Goal: Task Accomplishment & Management: Use online tool/utility

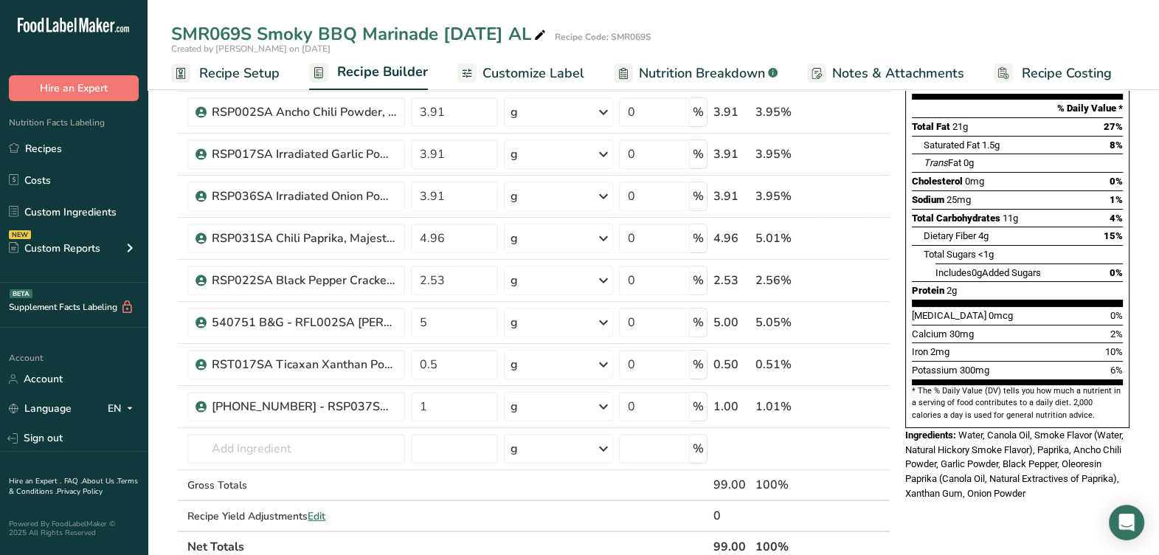
click at [940, 212] on span "Total Carbohydrates" at bounding box center [956, 217] width 89 height 11
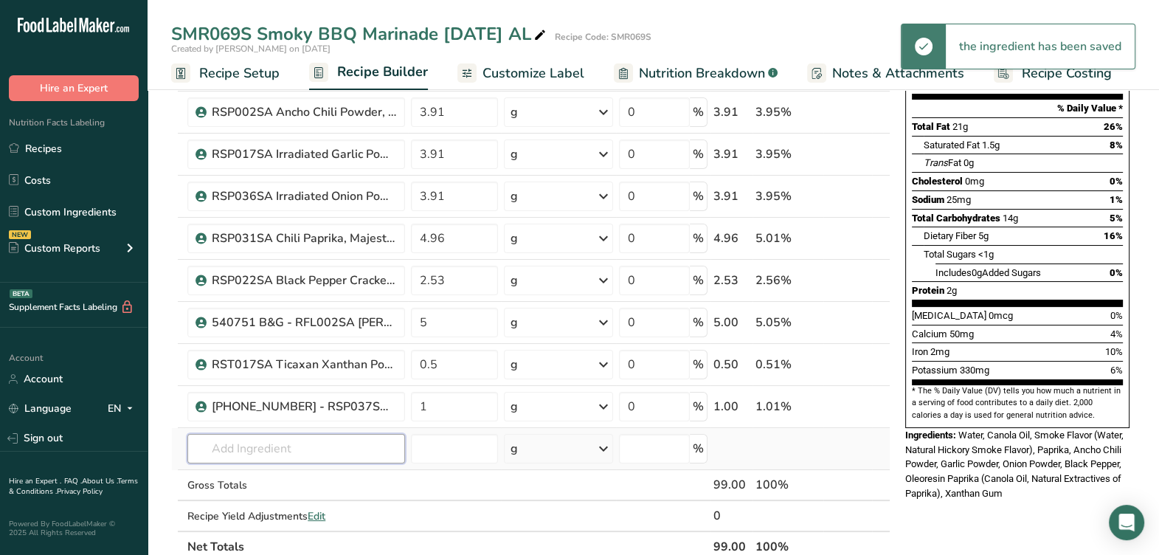
click at [291, 440] on input "text" at bounding box center [296, 449] width 218 height 30
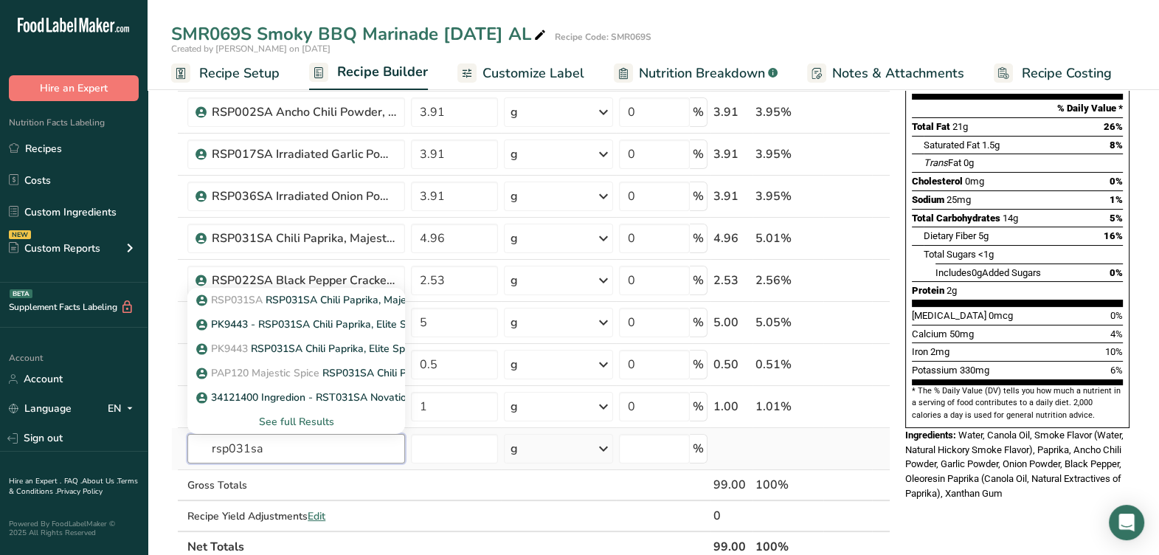
type input "rsp031sa"
click at [284, 417] on div "See full Results" at bounding box center [296, 421] width 194 height 15
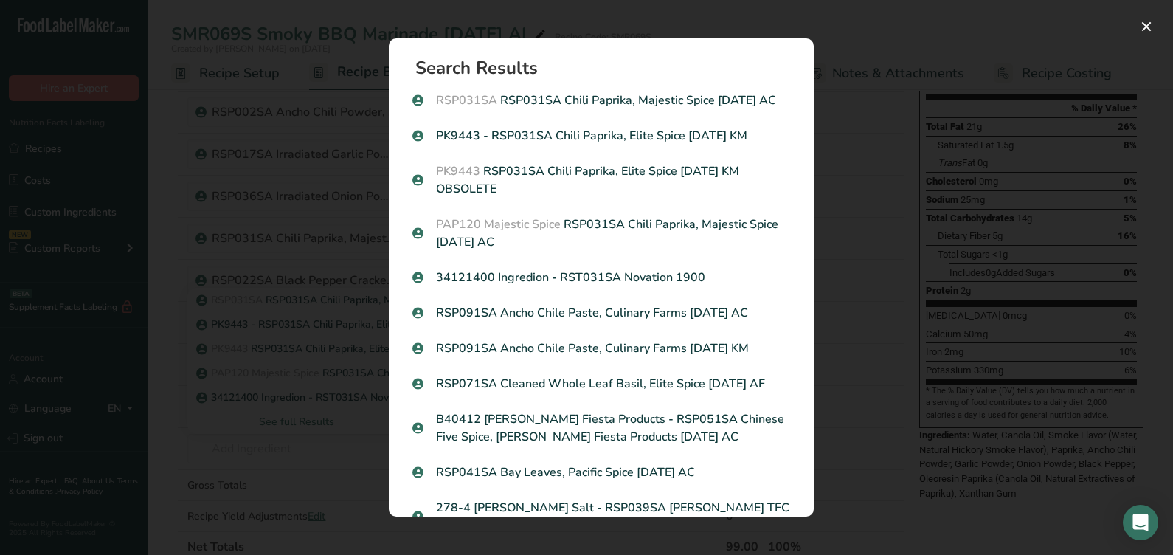
click at [886, 243] on div "Search results modal" at bounding box center [586, 277] width 1173 height 555
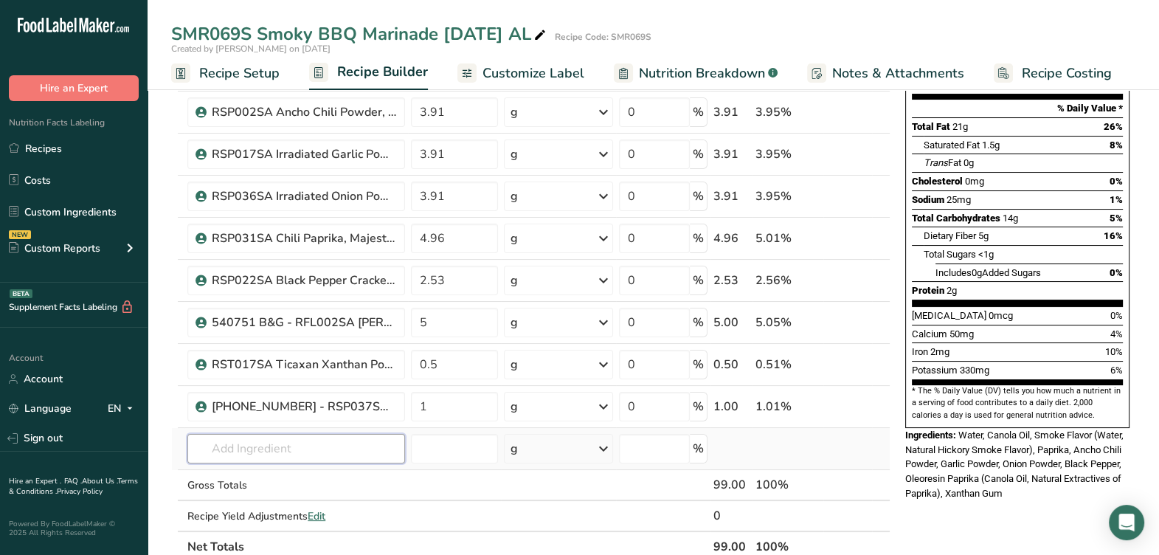
click at [236, 454] on input "text" at bounding box center [296, 449] width 218 height 30
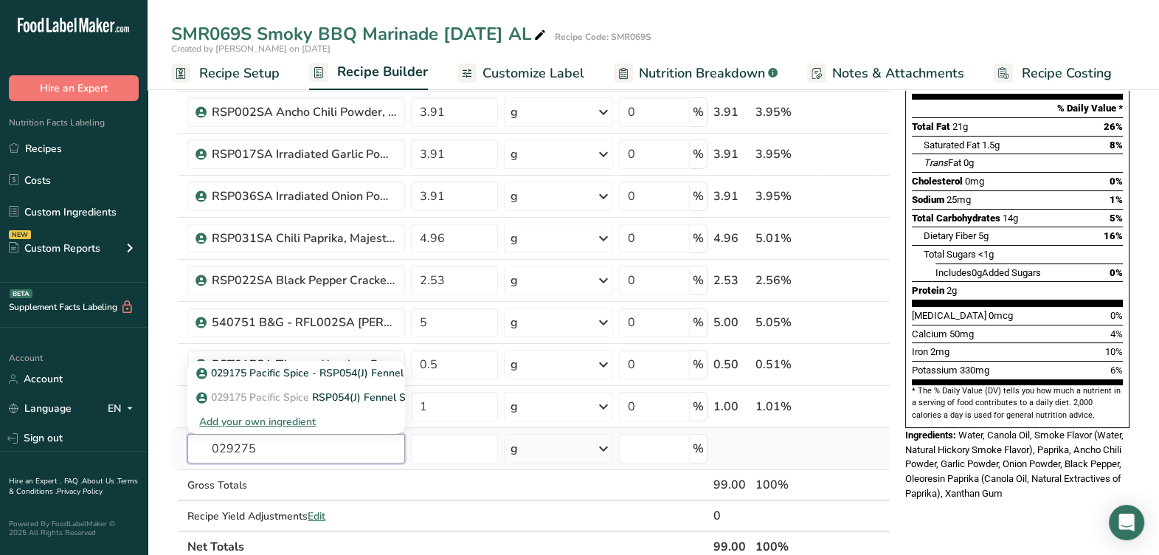
type input "029275"
click at [173, 451] on td at bounding box center [175, 449] width 6 height 42
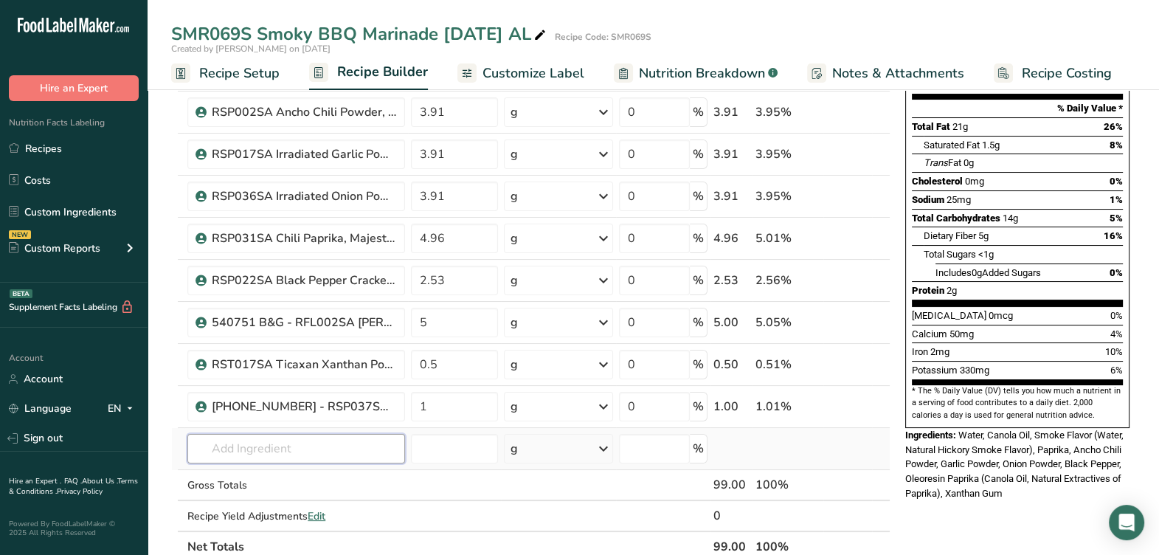
click at [255, 442] on input "text" at bounding box center [296, 449] width 218 height 30
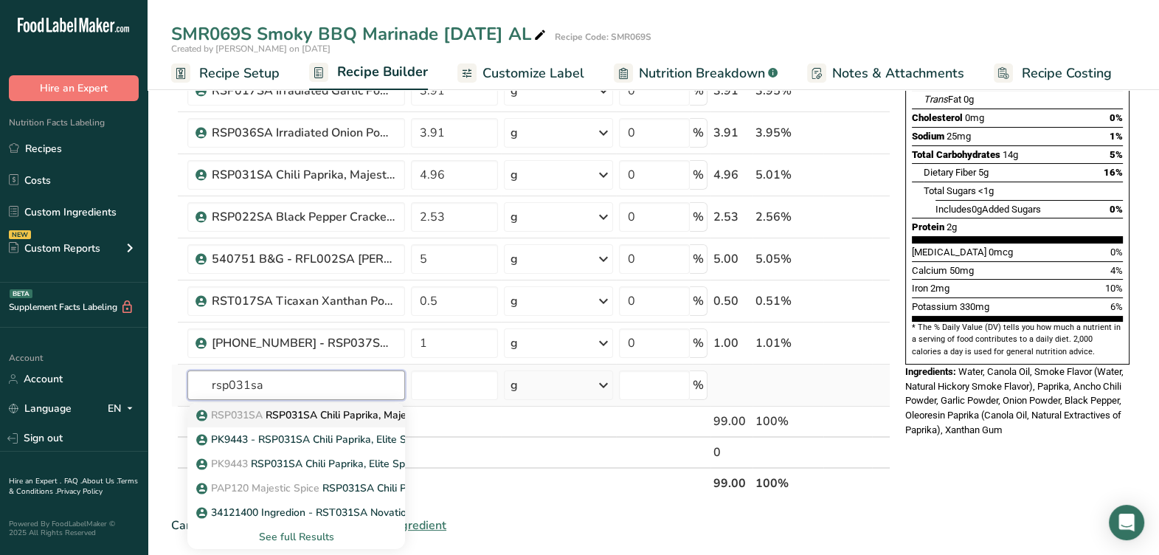
scroll to position [277, 0]
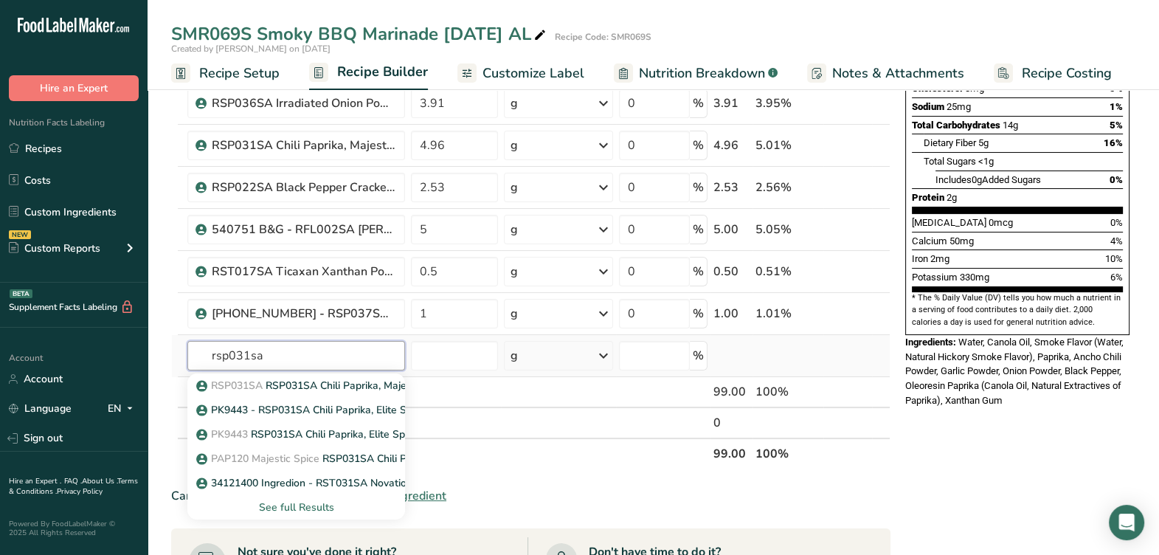
type input "rsp031sa"
click at [281, 499] on div "See full Results" at bounding box center [296, 506] width 194 height 15
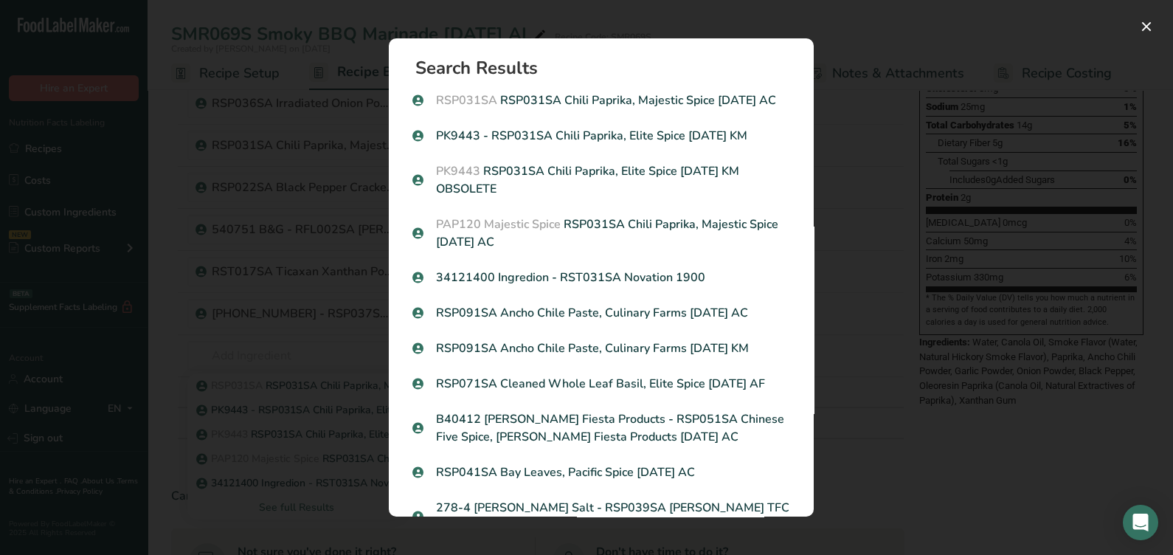
click at [954, 294] on div "Search results modal" at bounding box center [586, 277] width 1173 height 555
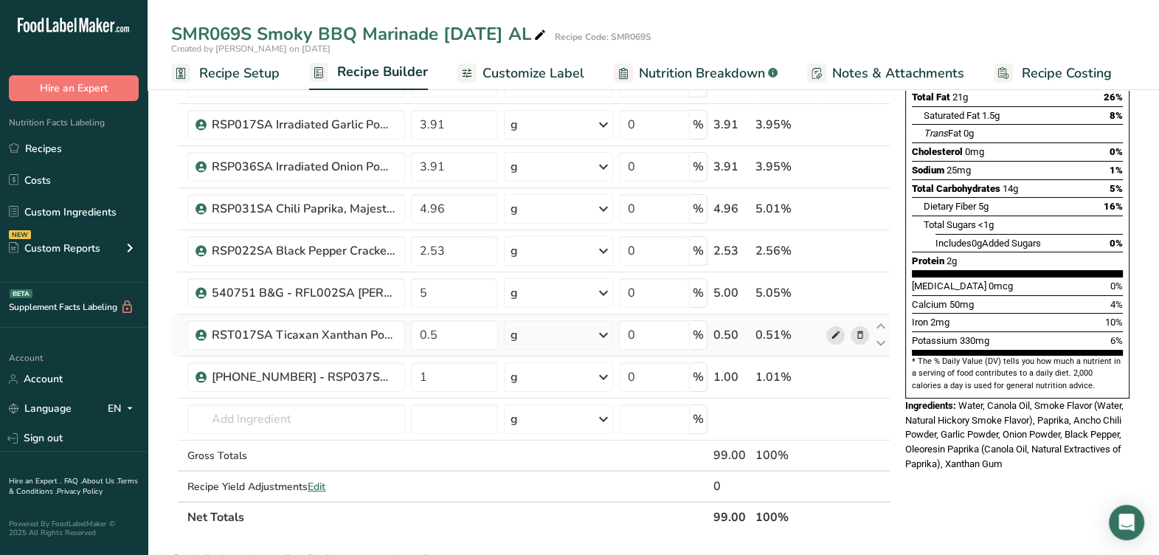
scroll to position [184, 0]
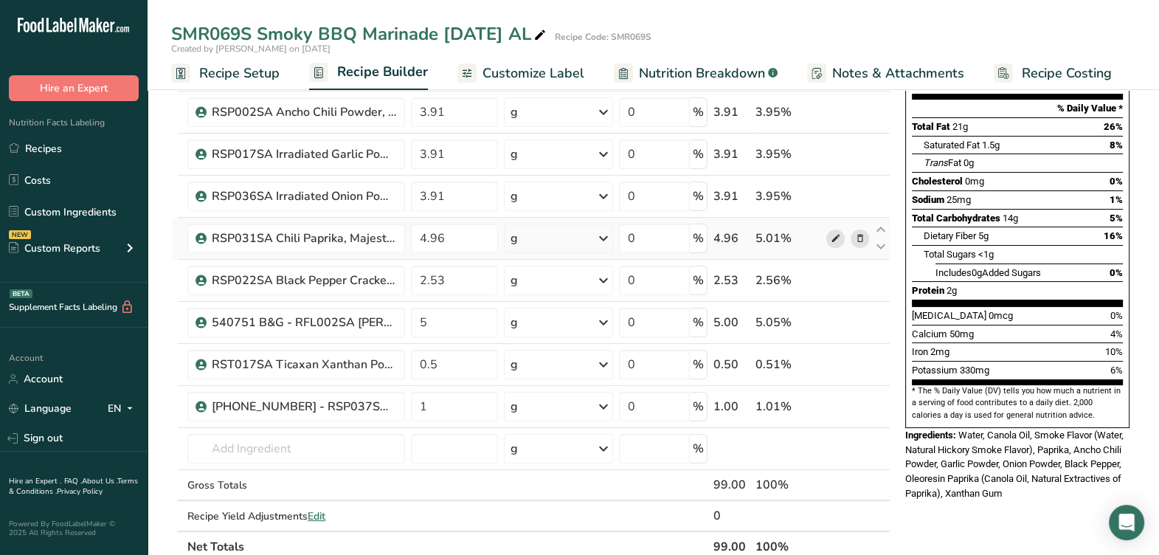
click at [831, 240] on icon at bounding box center [835, 238] width 10 height 15
click at [828, 277] on span at bounding box center [835, 280] width 18 height 18
click at [339, 444] on input "text" at bounding box center [296, 449] width 218 height 30
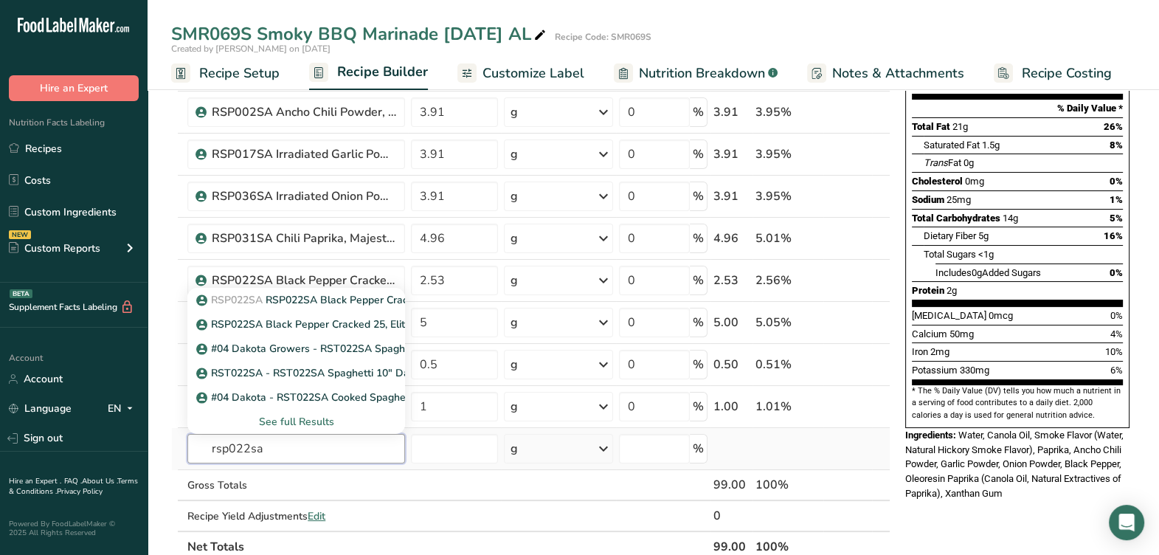
type input "rsp022sa"
click at [325, 426] on div "See full Results" at bounding box center [296, 421] width 194 height 15
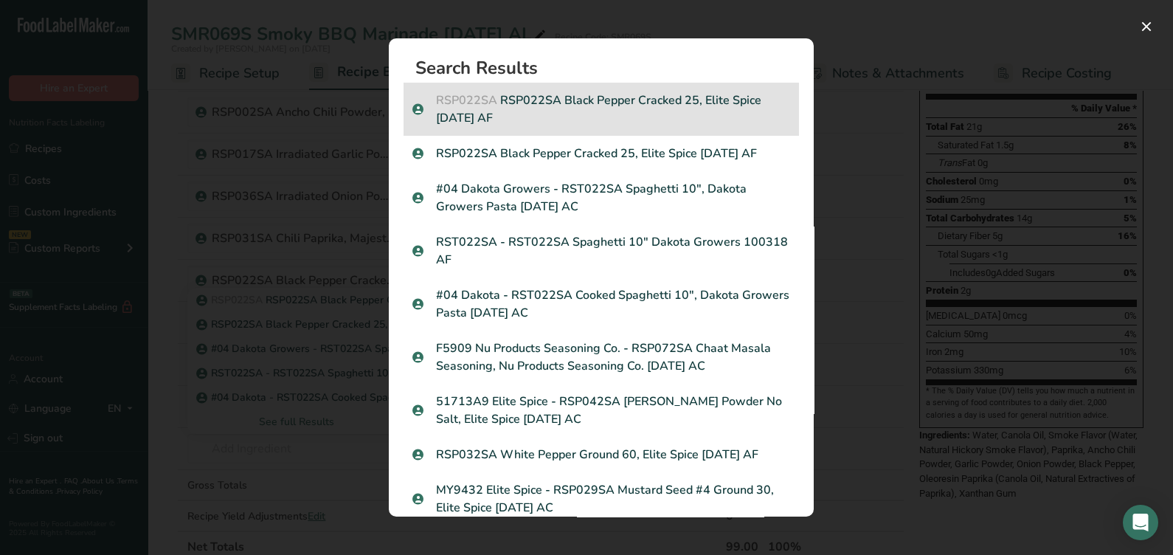
click at [600, 115] on p "RSP022SA RSP022SA Black Pepper Cracked 25, Elite Spice 06-06-23 AF" at bounding box center [601, 108] width 378 height 35
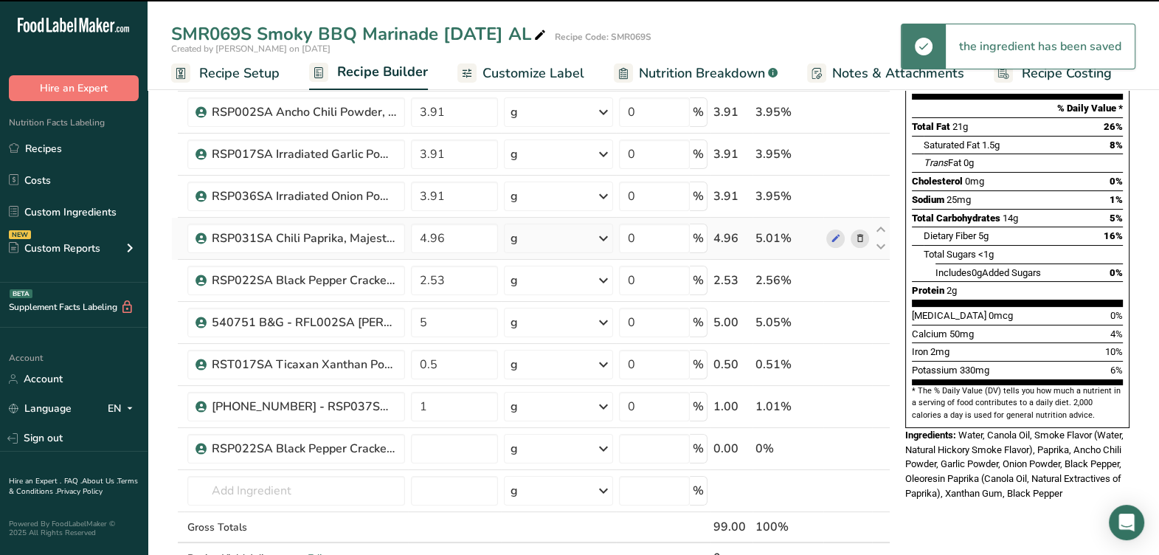
type input "0"
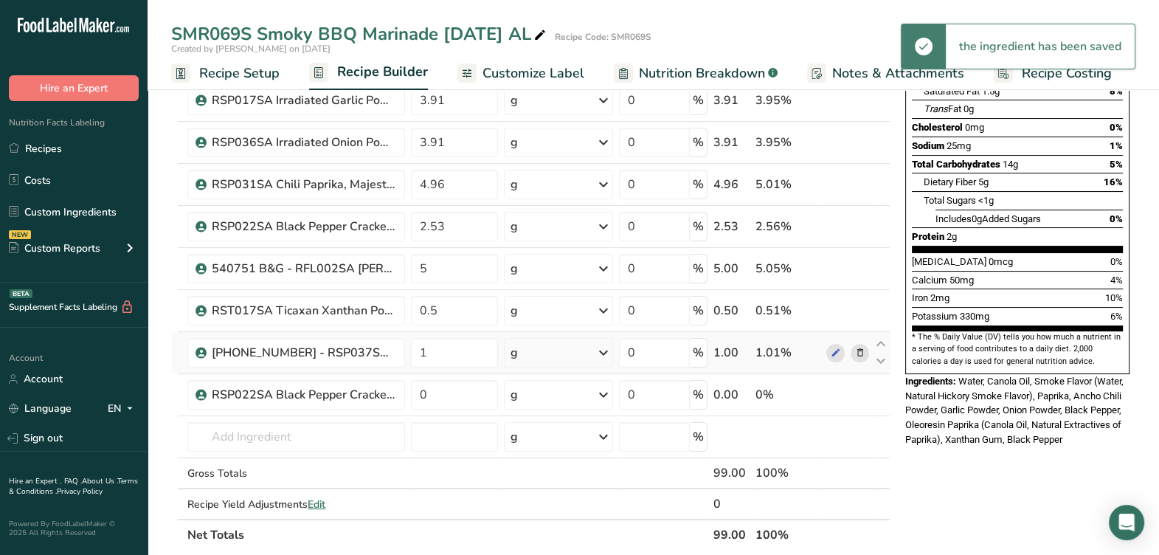
scroll to position [277, 0]
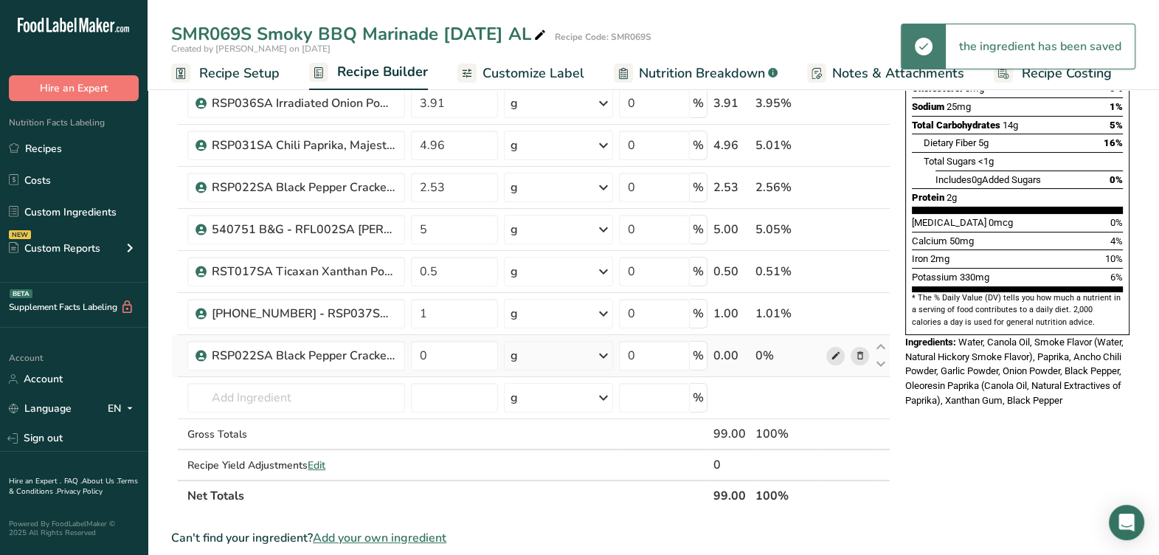
click at [834, 354] on icon at bounding box center [835, 355] width 10 height 15
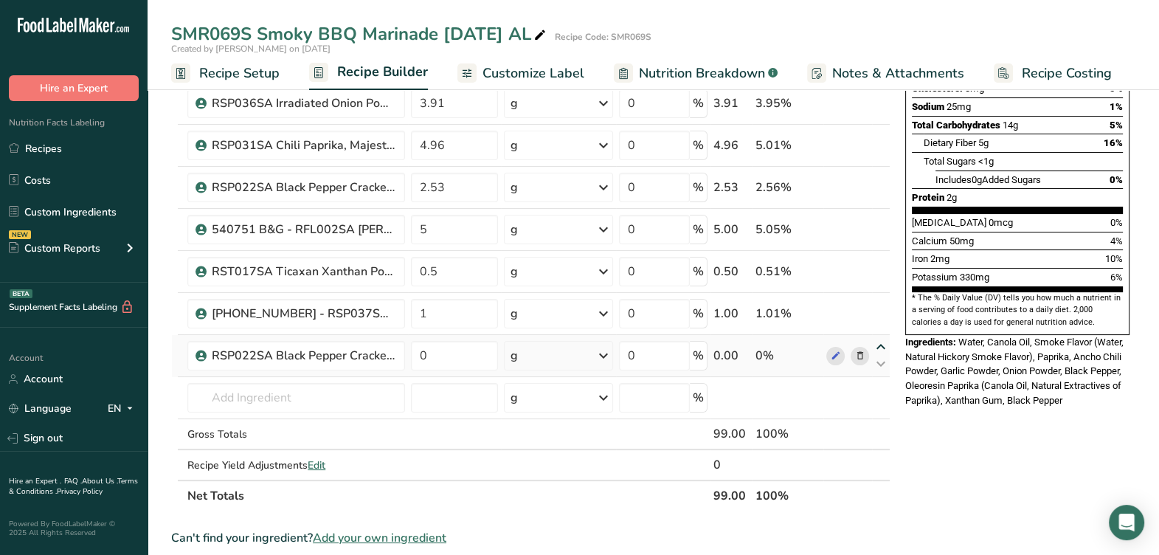
click at [879, 343] on icon at bounding box center [881, 347] width 18 height 11
type input "0"
type input "1"
click at [879, 302] on icon at bounding box center [881, 305] width 18 height 11
type input "0"
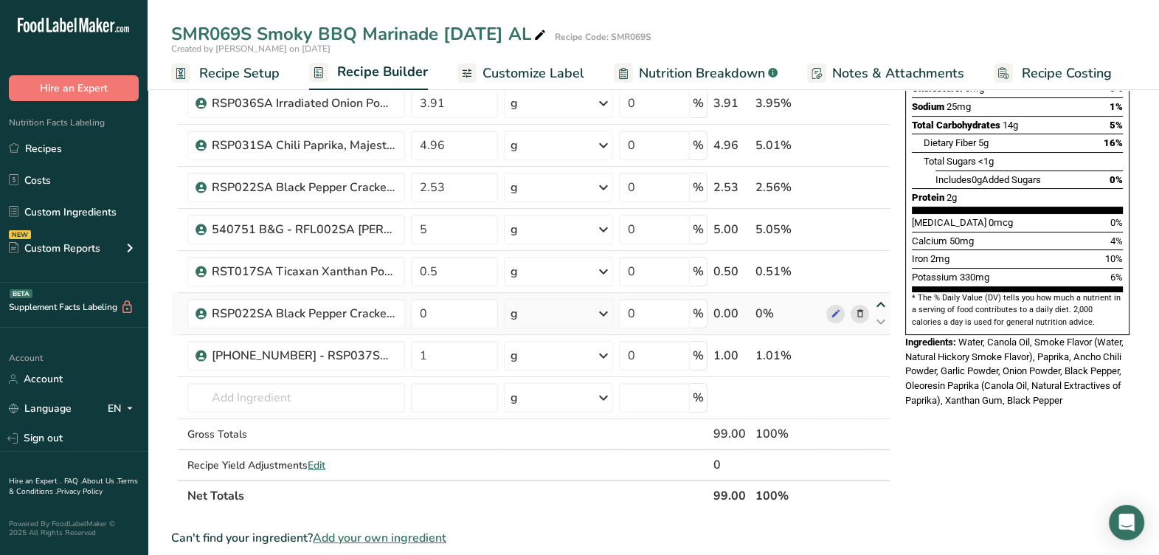
type input "0.5"
click at [882, 257] on icon at bounding box center [881, 262] width 18 height 11
type input "0"
type input "5"
click at [456, 224] on input "0" at bounding box center [454, 230] width 87 height 30
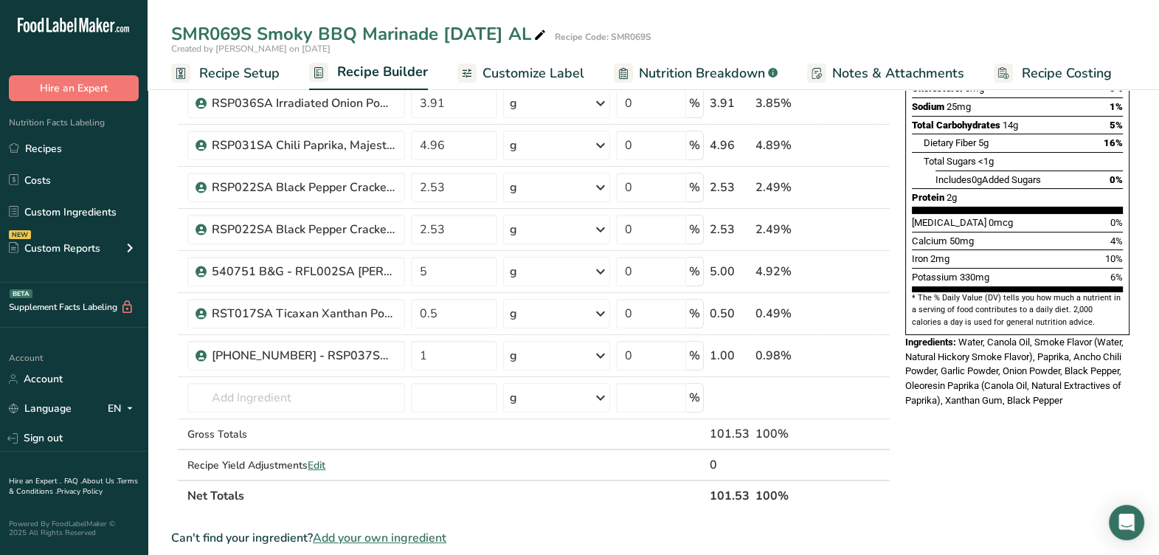
click at [1025, 249] on div "Iron 2mg 10%" at bounding box center [1017, 258] width 211 height 18
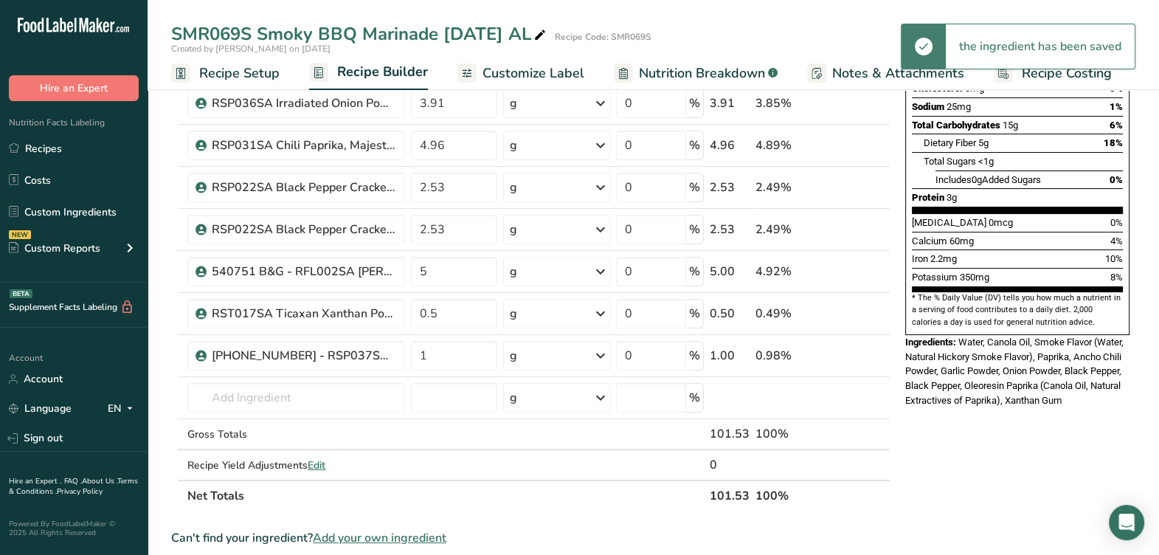
click at [860, 184] on icon at bounding box center [859, 187] width 10 height 15
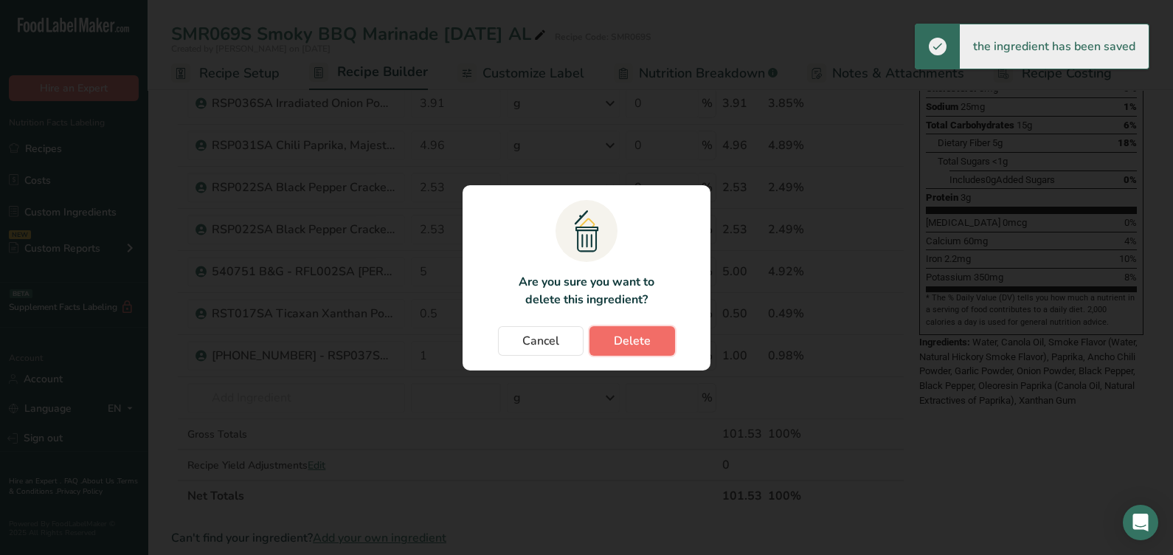
click at [653, 335] on button "Delete" at bounding box center [632, 341] width 86 height 30
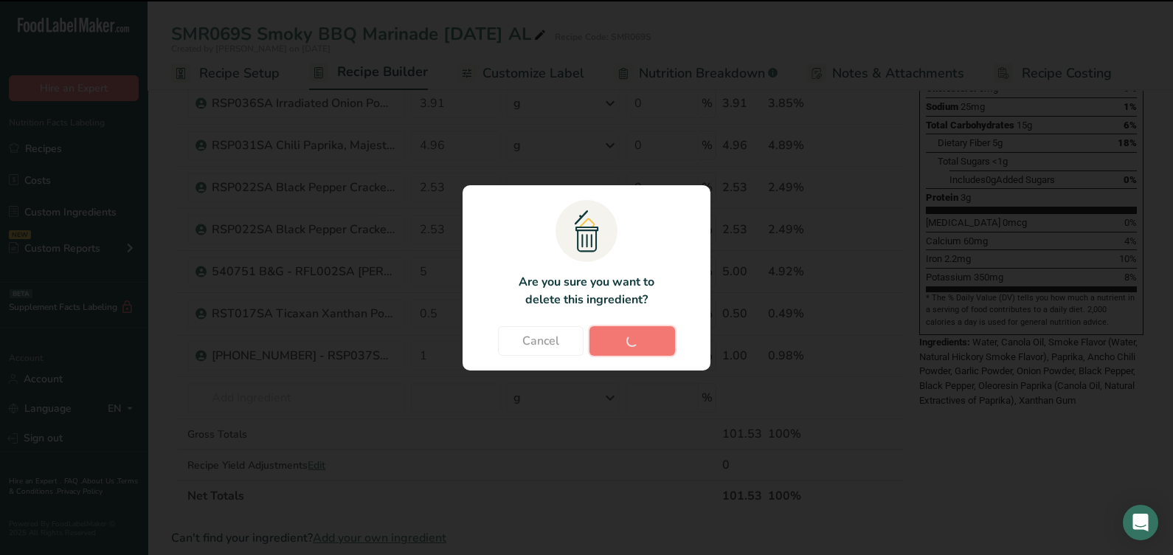
type input "5"
type input "0.5"
type input "1"
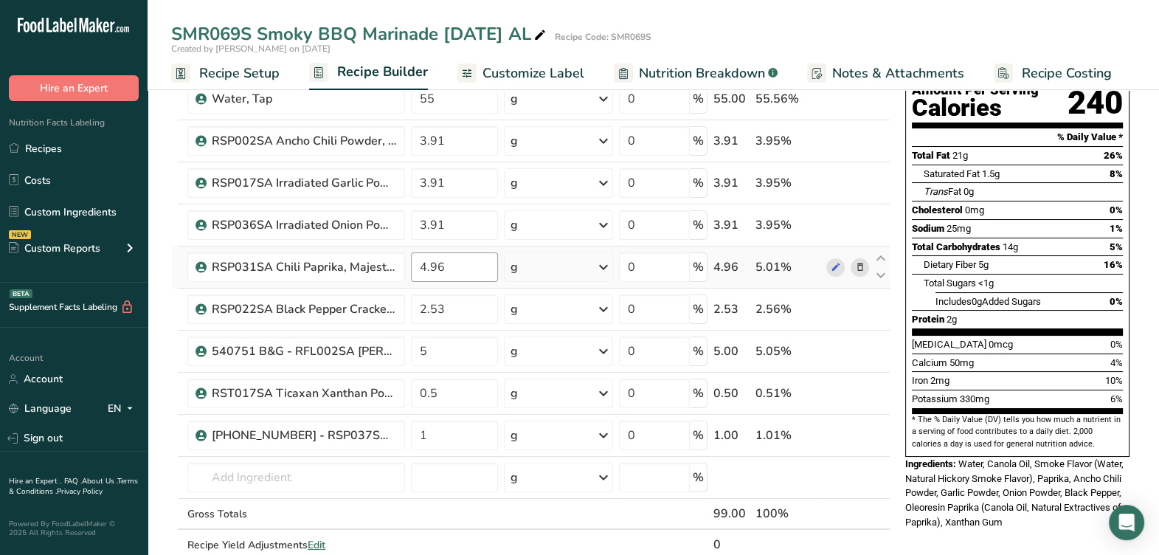
scroll to position [184, 0]
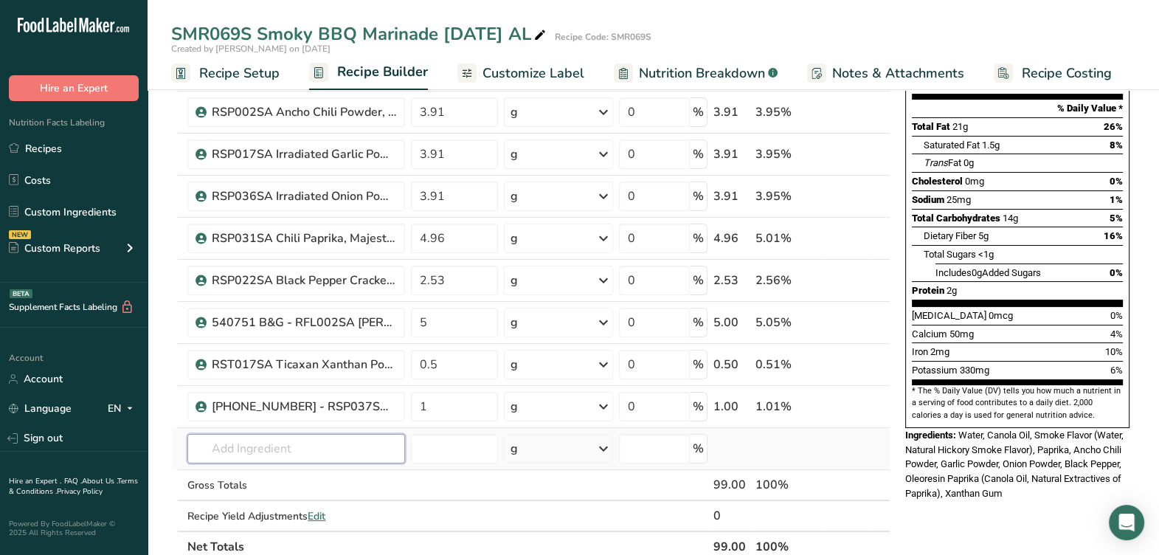
click at [315, 456] on input "text" at bounding box center [296, 449] width 218 height 30
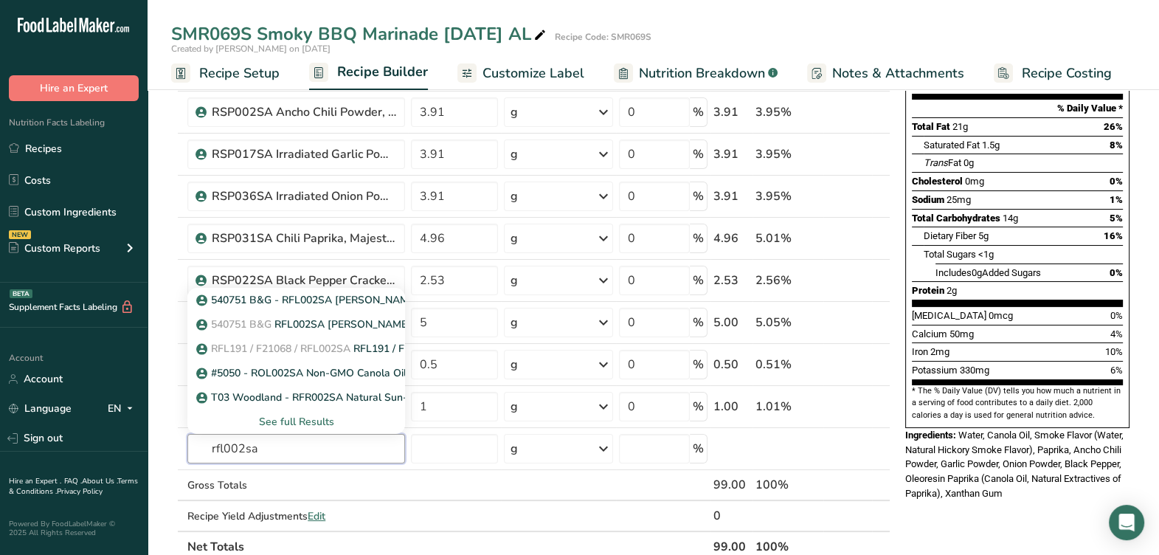
type input "rfl002sa"
click at [308, 425] on div "See full Results" at bounding box center [296, 421] width 194 height 15
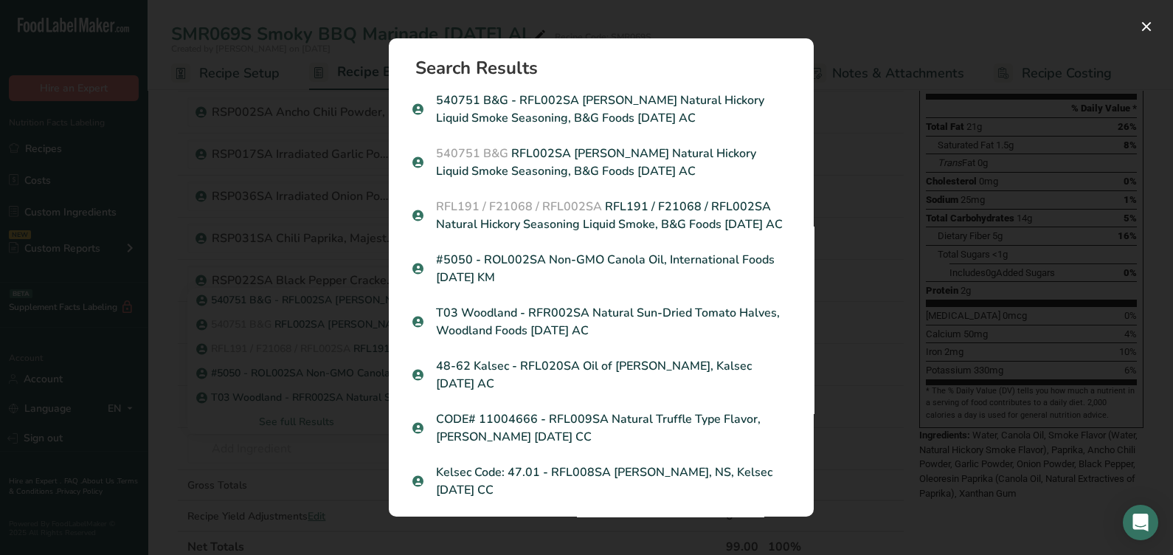
click at [899, 204] on div "Search results modal" at bounding box center [586, 277] width 1173 height 555
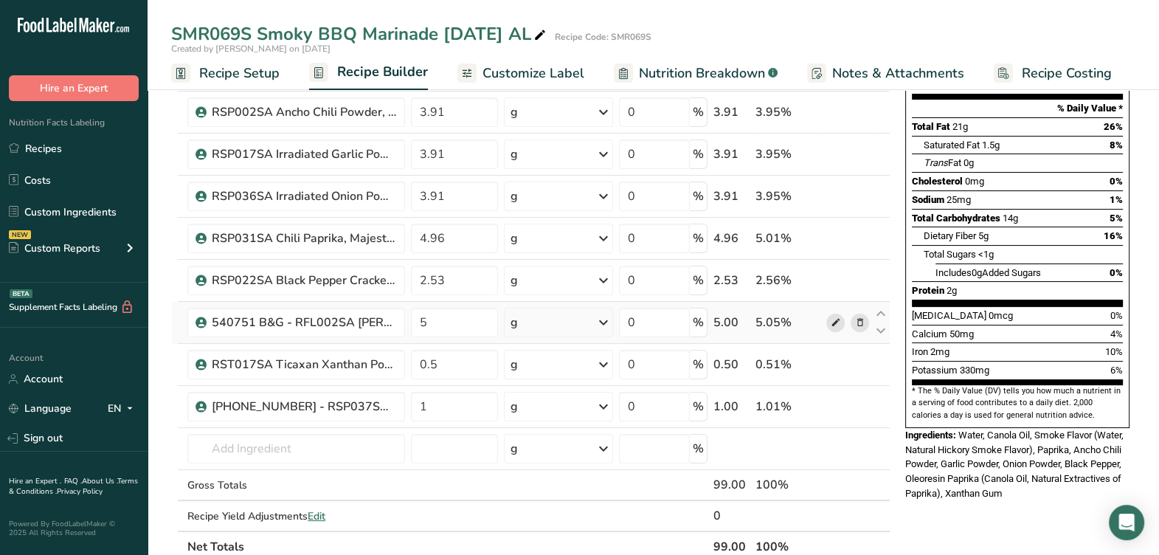
click at [830, 322] on icon at bounding box center [835, 322] width 10 height 15
click at [283, 454] on input "text" at bounding box center [296, 449] width 218 height 30
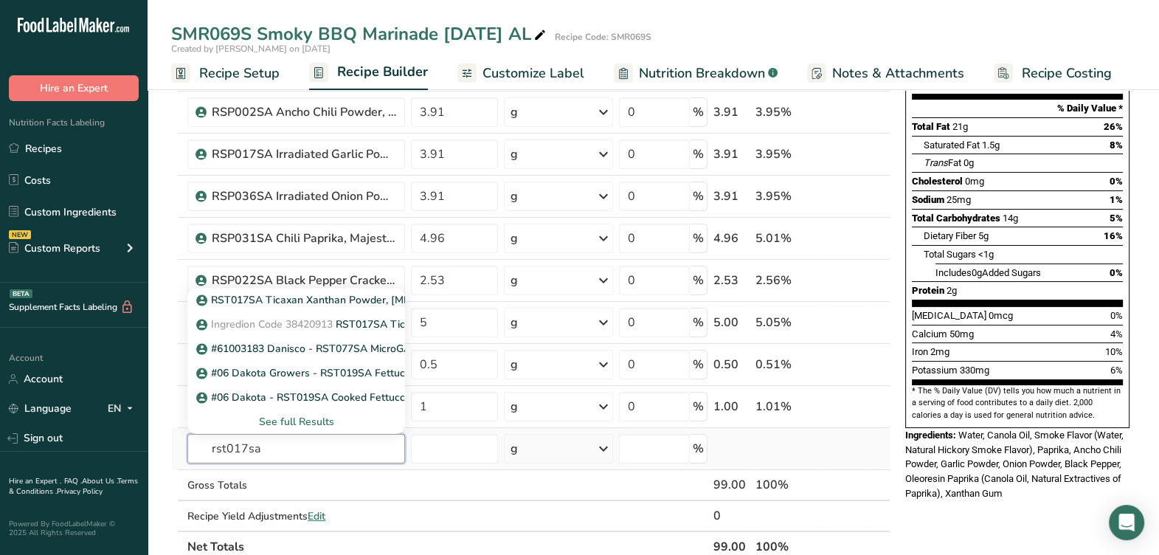
type input "rst017sa"
click at [286, 418] on div "See full Results" at bounding box center [296, 421] width 194 height 15
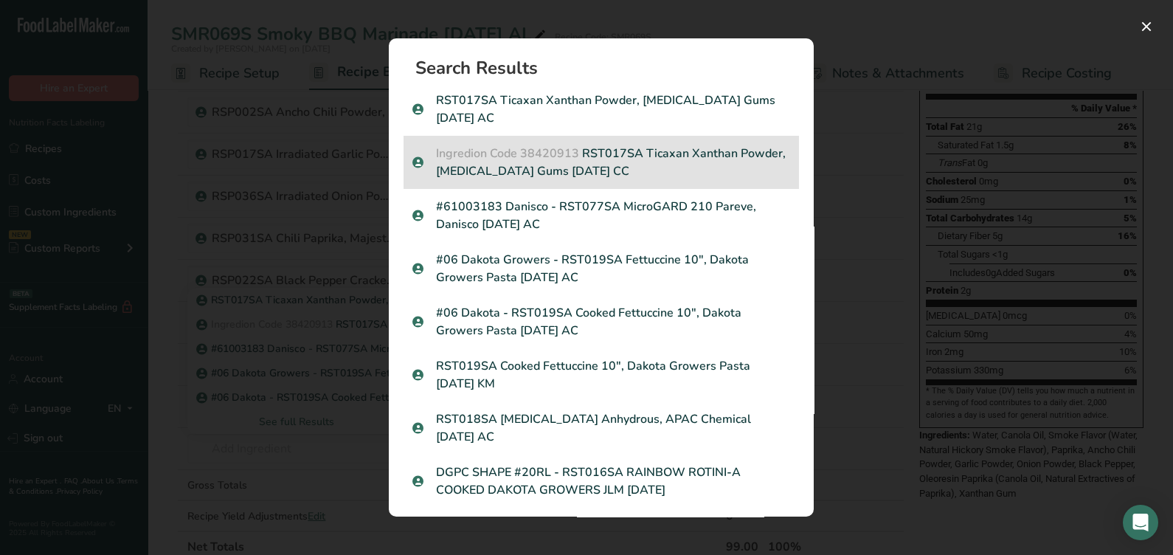
click at [675, 145] on p "Ingredion Code 38420913 RST017SA Ticaxan Xanthan Powder, TIC Gums 05-03-23 CC" at bounding box center [601, 162] width 378 height 35
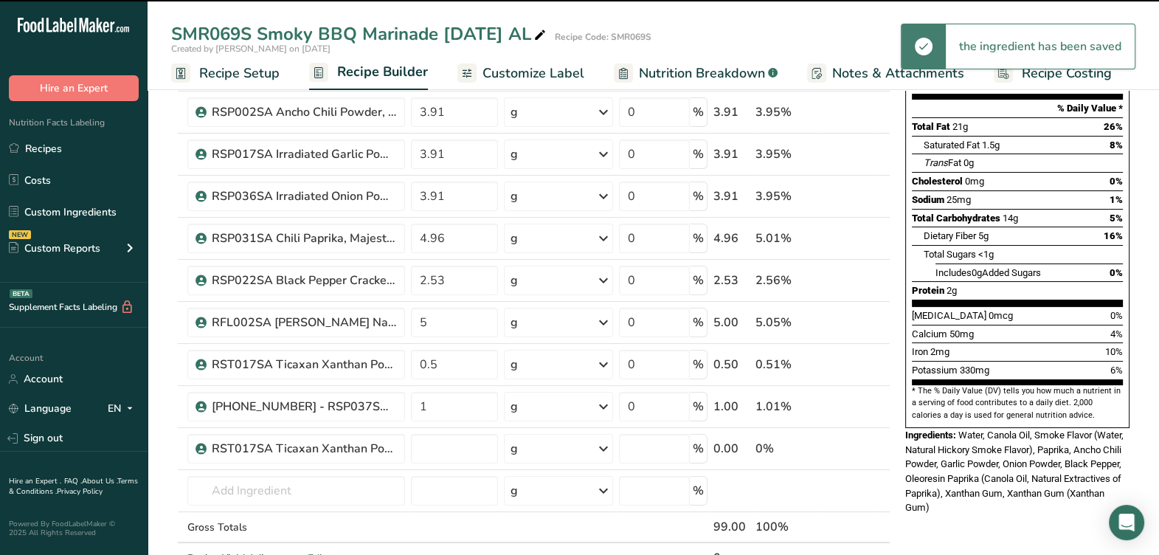
type input "0"
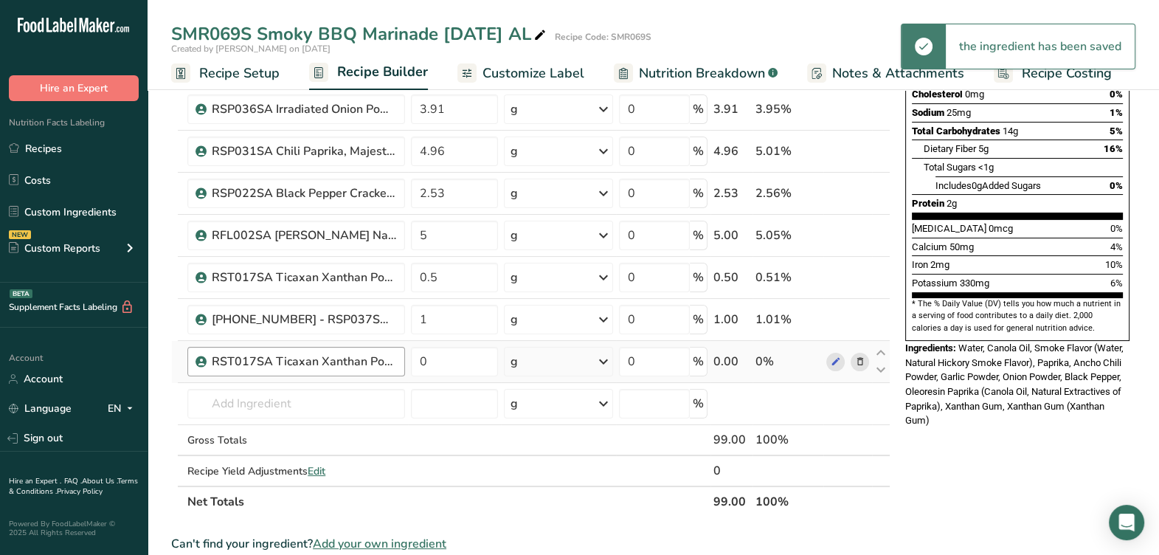
scroll to position [277, 0]
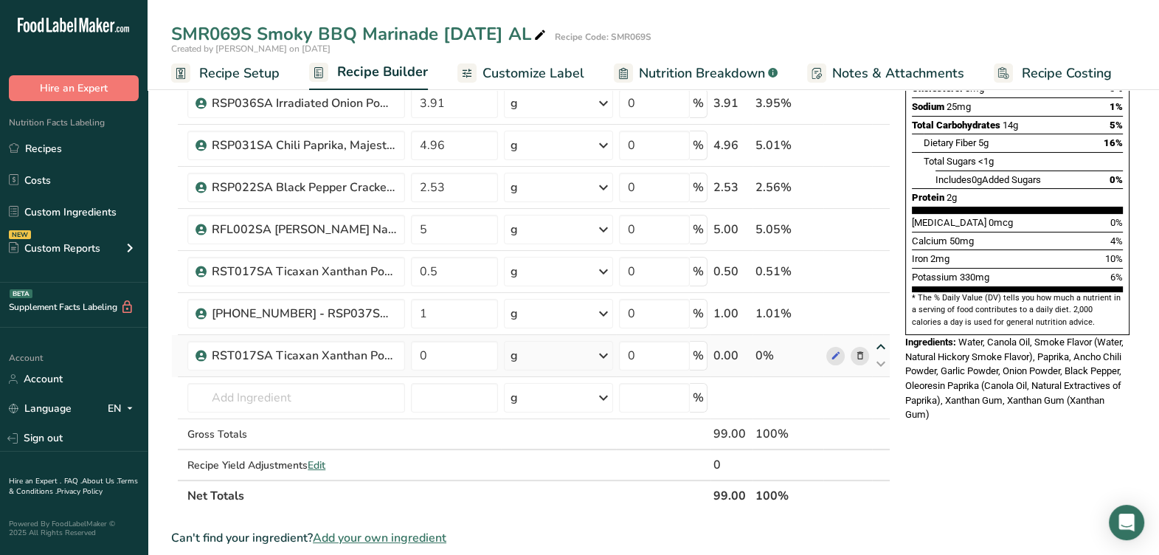
click at [876, 343] on icon at bounding box center [881, 347] width 18 height 11
type input "0"
type input "1"
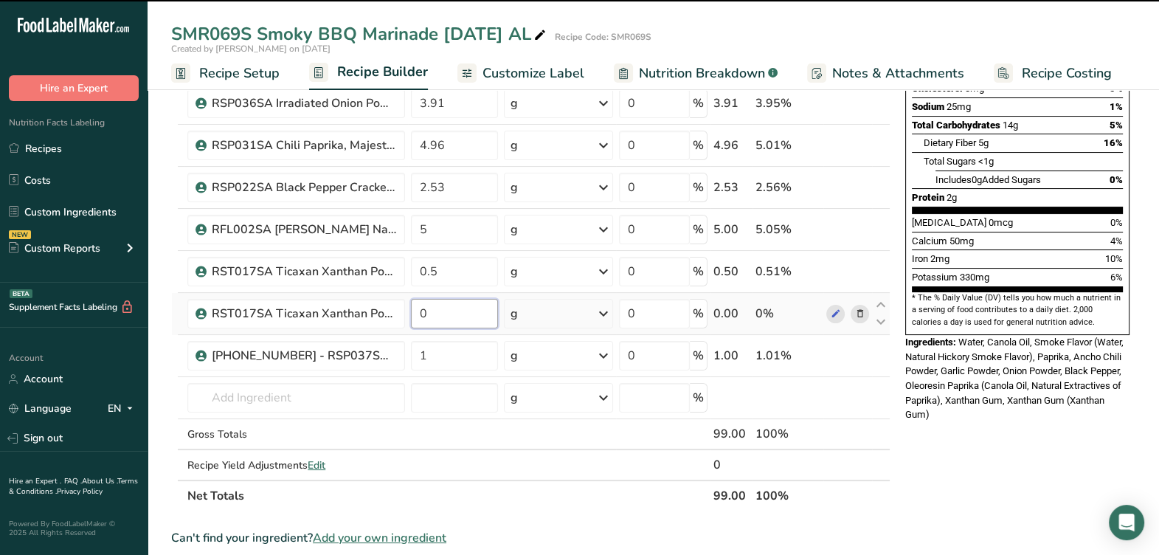
click at [466, 318] on input "0" at bounding box center [454, 314] width 87 height 30
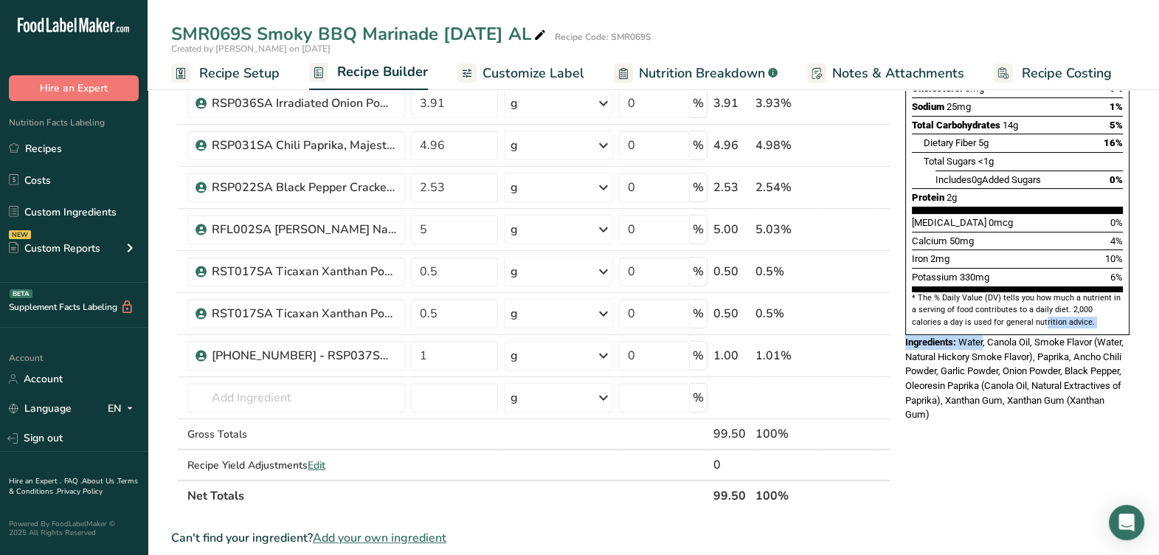
click at [983, 297] on div "Nutrition Facts About 1 Serving Per Container Serving Size 100g Amount Per Serv…" at bounding box center [1017, 126] width 236 height 604
click at [860, 272] on icon at bounding box center [859, 271] width 10 height 15
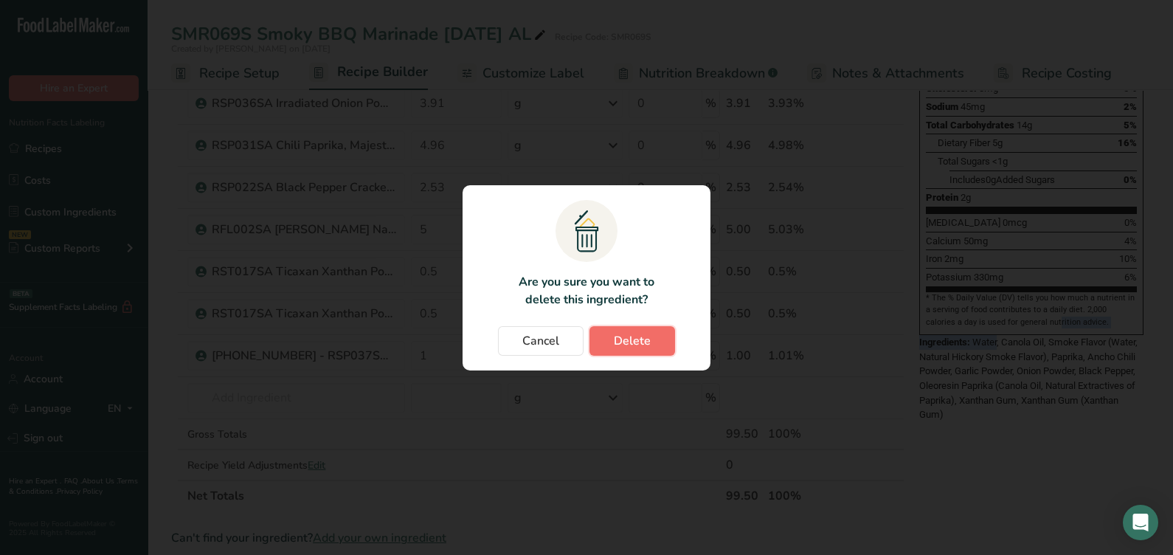
click at [640, 332] on span "Delete" at bounding box center [632, 341] width 37 height 18
type input "1"
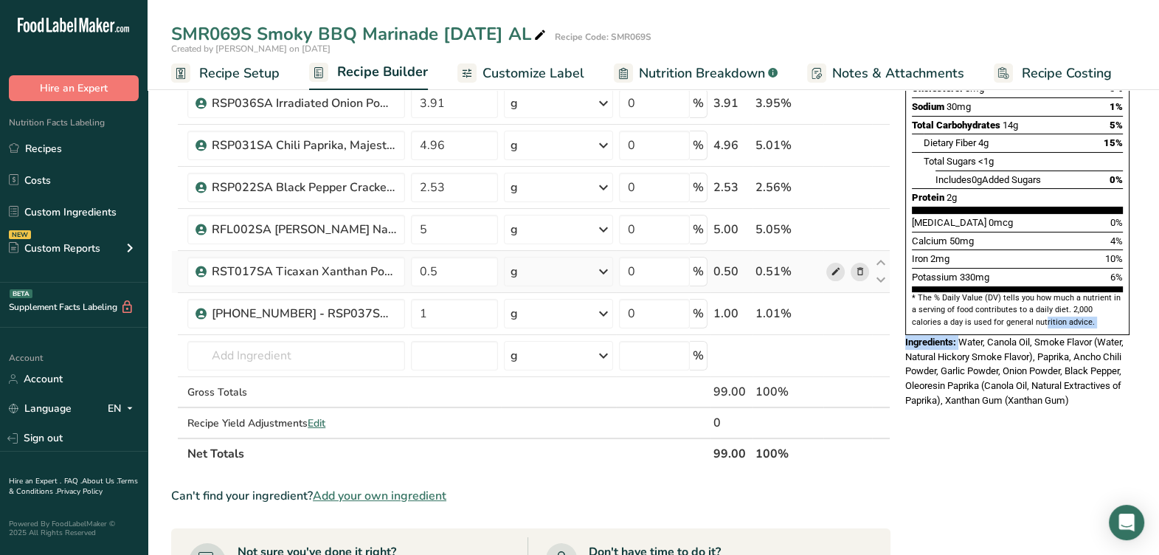
click at [837, 269] on icon at bounding box center [835, 271] width 10 height 15
click at [321, 358] on input "text" at bounding box center [296, 356] width 218 height 30
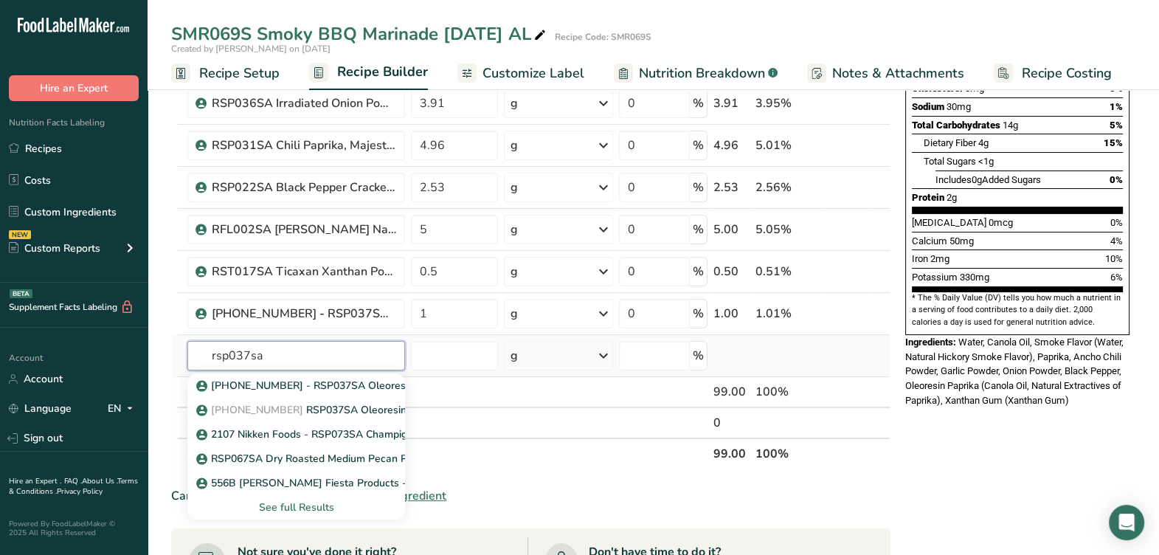
type input "rsp037sa"
click at [289, 505] on div "See full Results" at bounding box center [296, 506] width 194 height 15
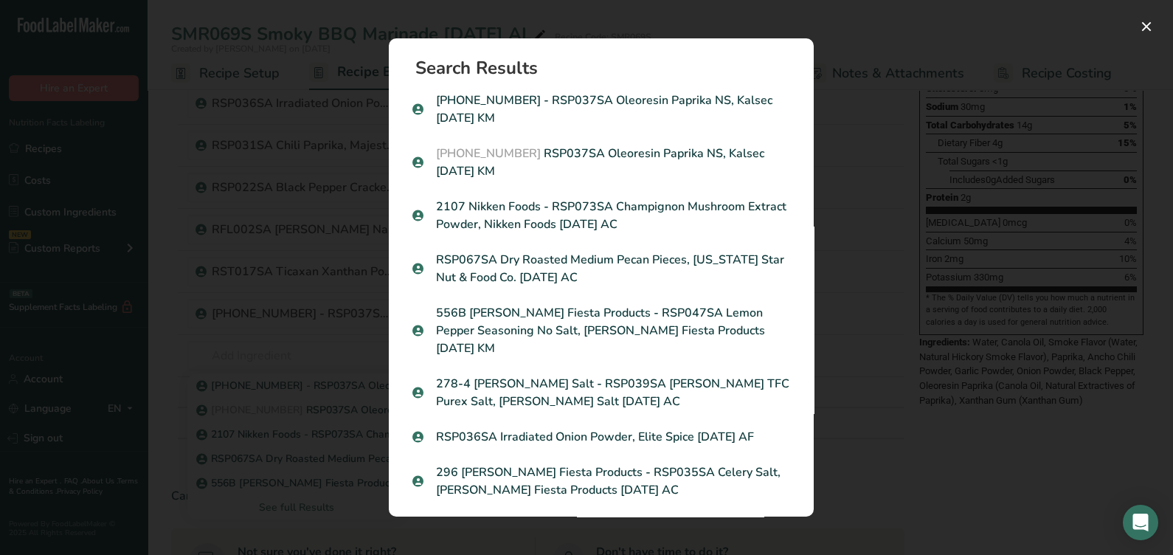
click at [986, 251] on div "Search results modal" at bounding box center [586, 277] width 1173 height 555
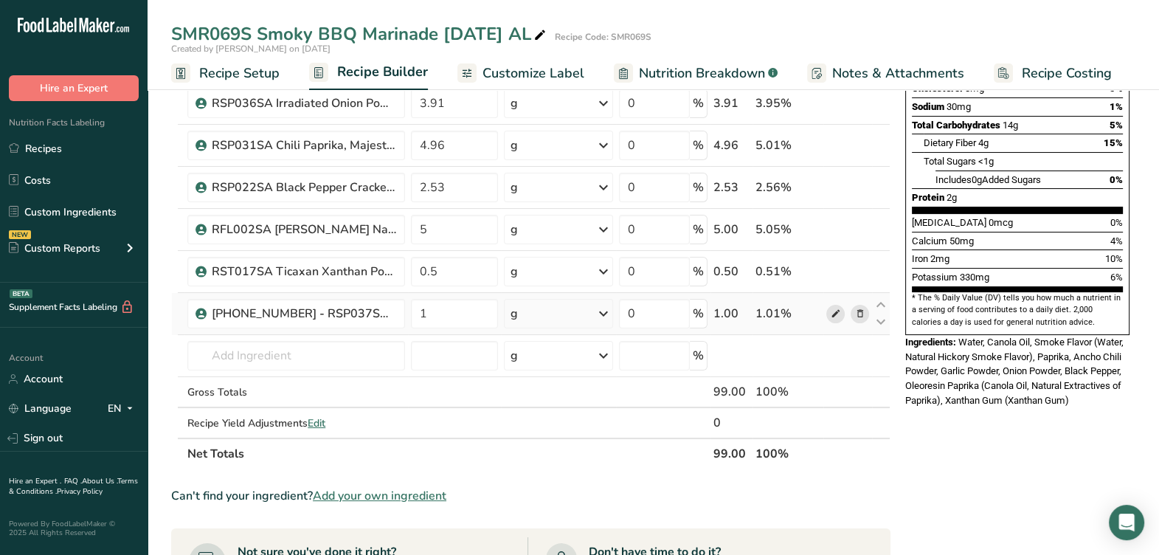
click at [837, 319] on span at bounding box center [835, 314] width 18 height 18
click at [365, 351] on input "text" at bounding box center [296, 356] width 218 height 30
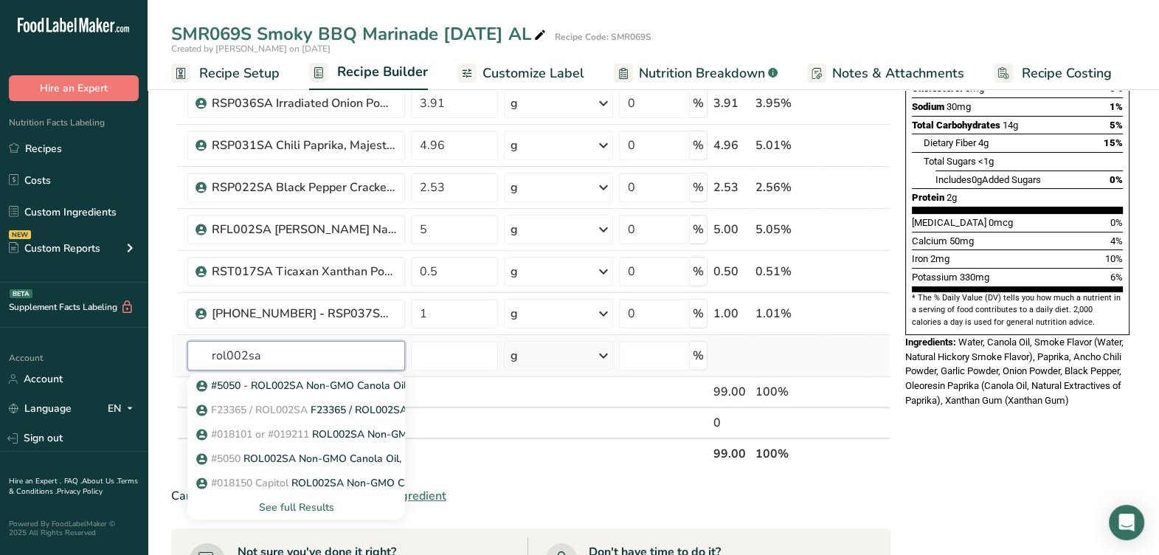
type input "rol002sa"
click at [297, 511] on div "See full Results" at bounding box center [296, 506] width 194 height 15
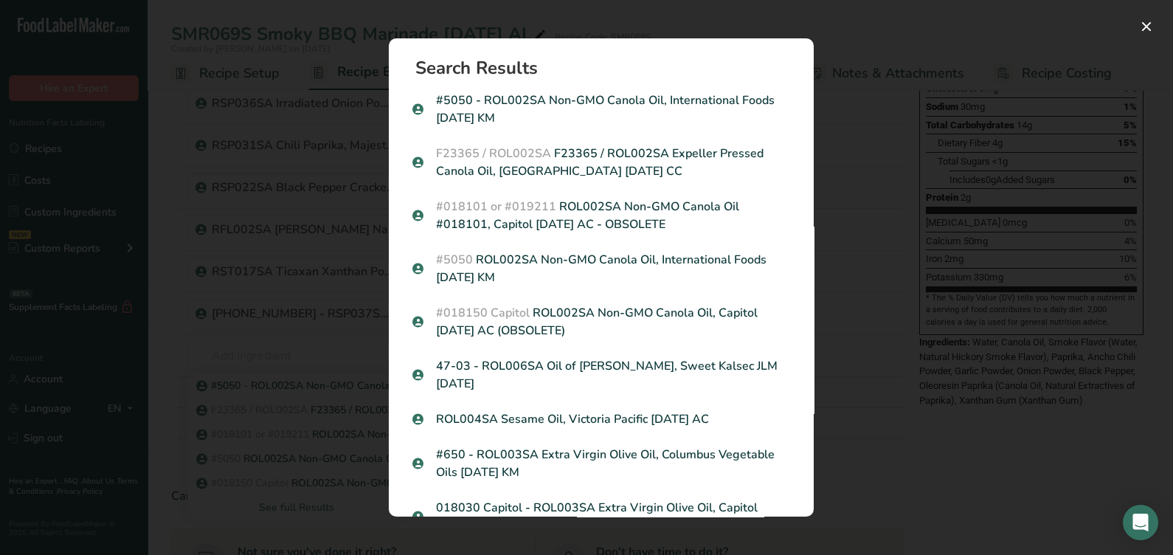
click at [588, 161] on p "F23365 / ROL002SA F23365 / ROL002SA Expeller Pressed Canola Oil, Columbus 12-20…" at bounding box center [601, 162] width 378 height 35
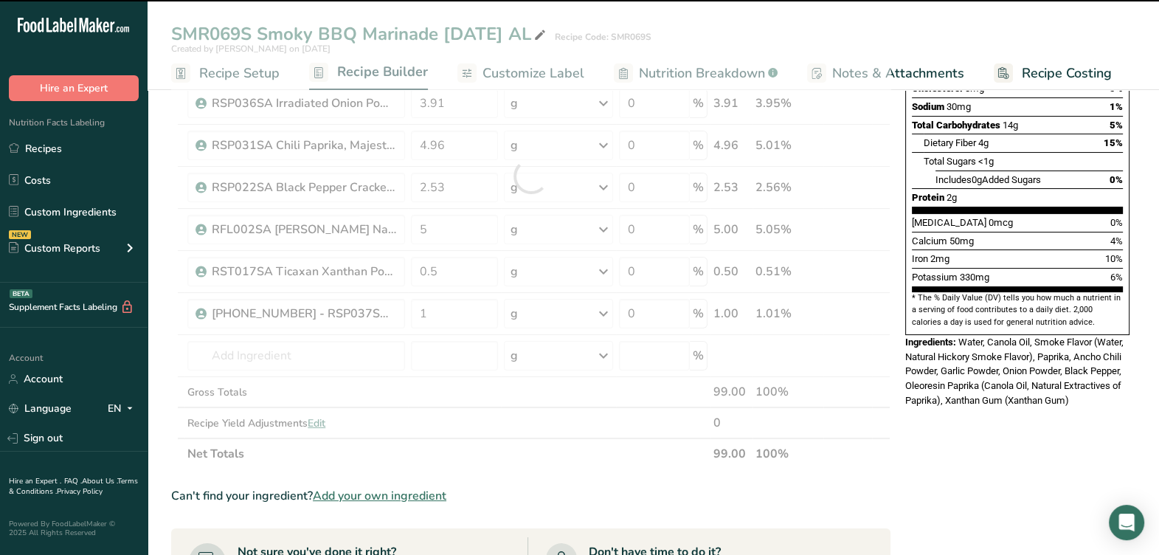
type input "0"
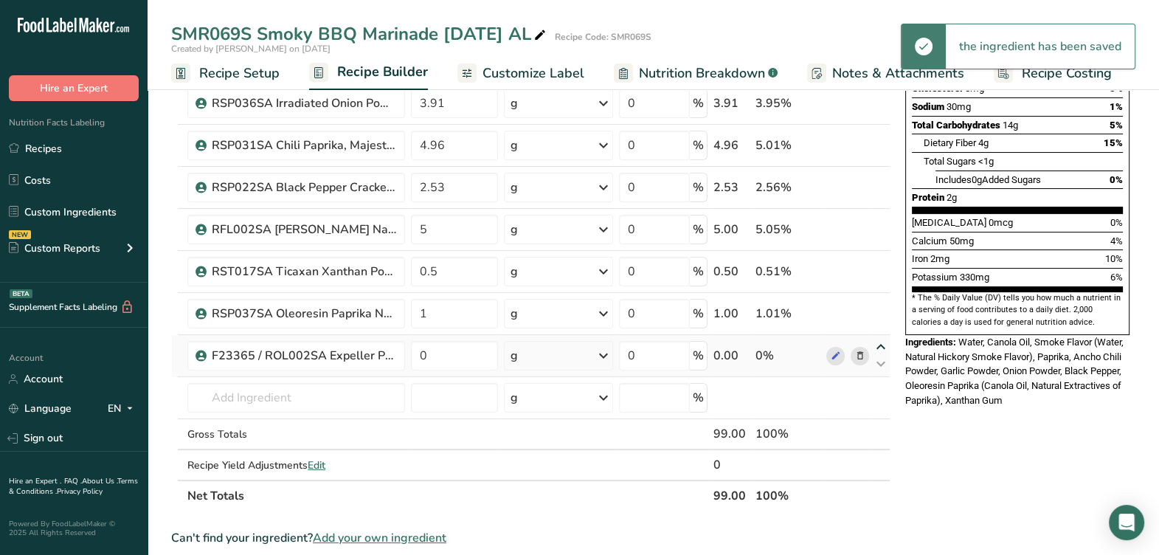
click at [884, 345] on icon at bounding box center [881, 347] width 18 height 11
type input "0"
type input "1"
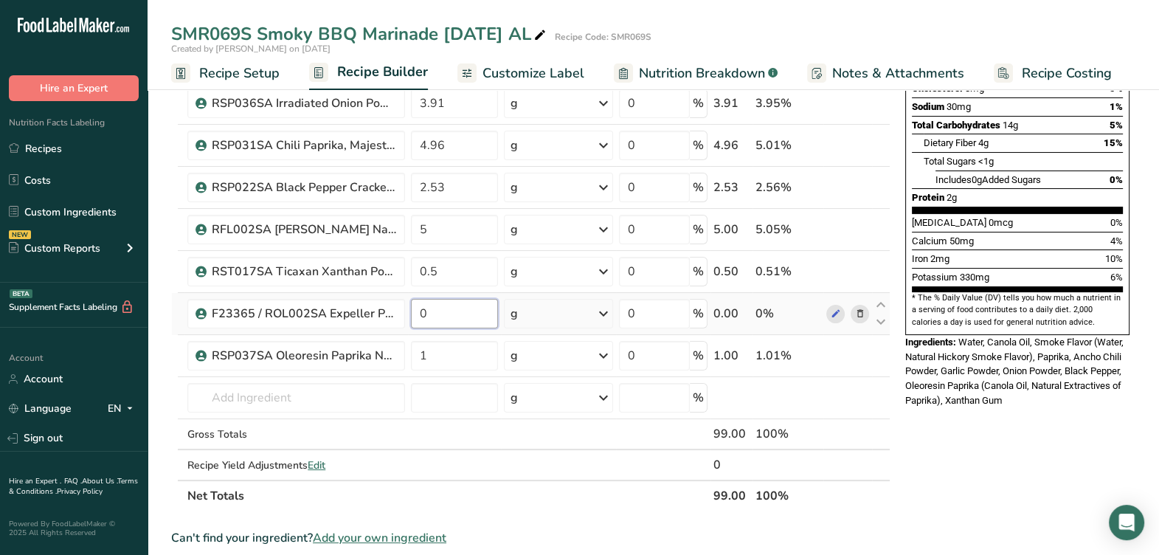
click at [472, 316] on input "0" at bounding box center [454, 314] width 87 height 30
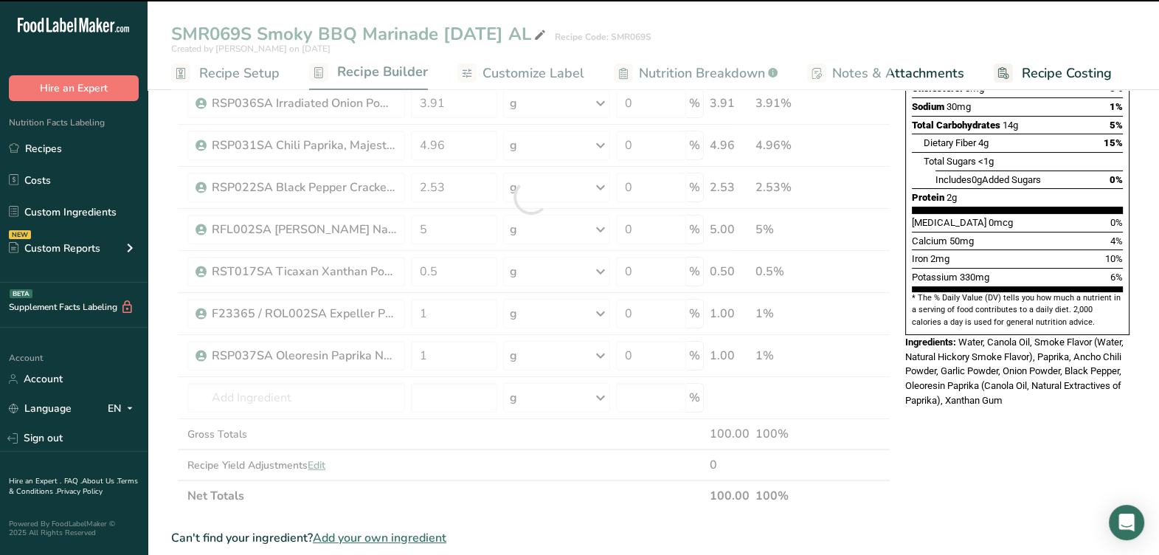
click at [1069, 292] on section "* The % Daily Value (DV) tells you how much a nutrient in a serving of food con…" at bounding box center [1017, 310] width 211 height 36
type input "0"
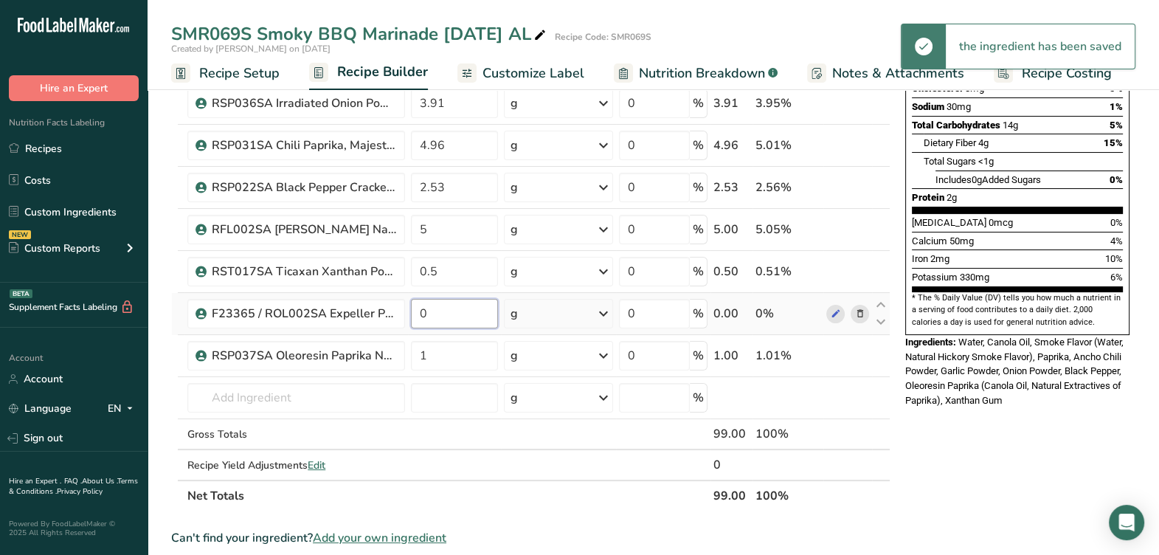
click at [441, 308] on input "0" at bounding box center [454, 314] width 87 height 30
type input "1"
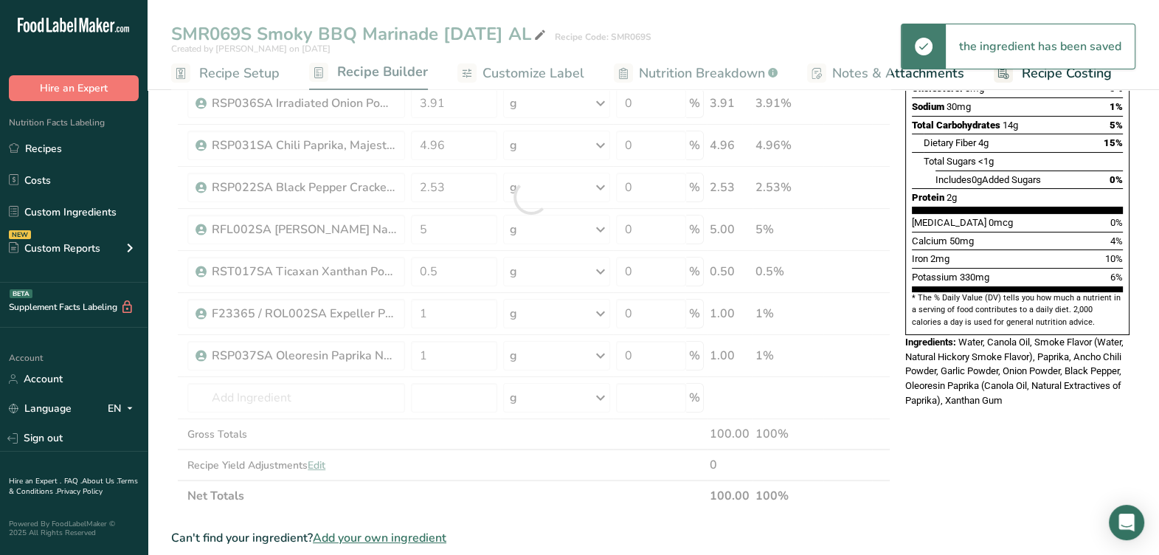
click at [1099, 335] on div "Ingredients: Water, Canola Oil, Smoke Flavor (Water, Natural Hickory Smoke Flav…" at bounding box center [1017, 371] width 224 height 72
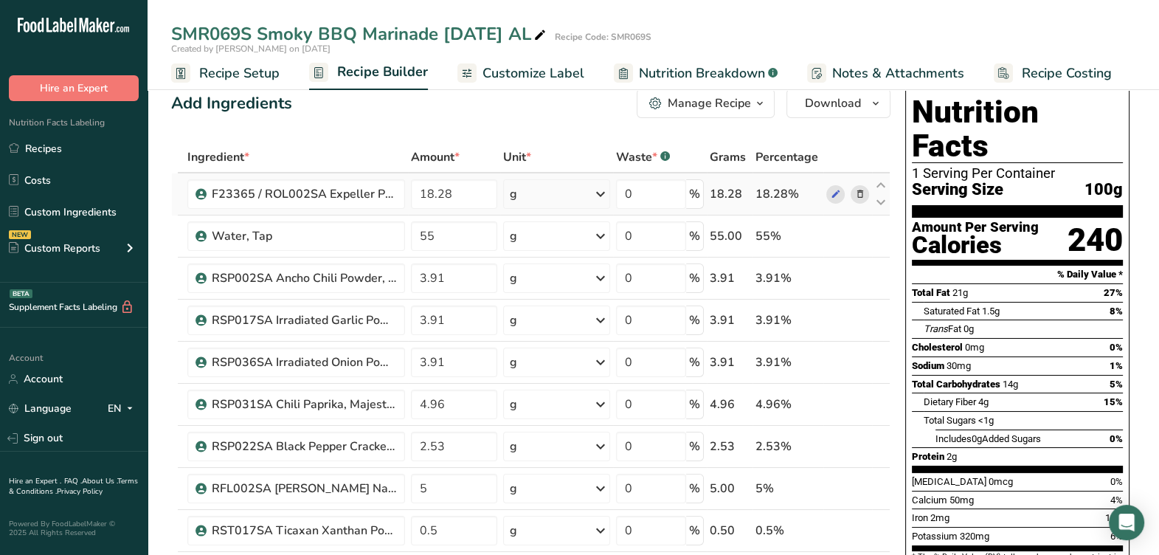
scroll to position [0, 0]
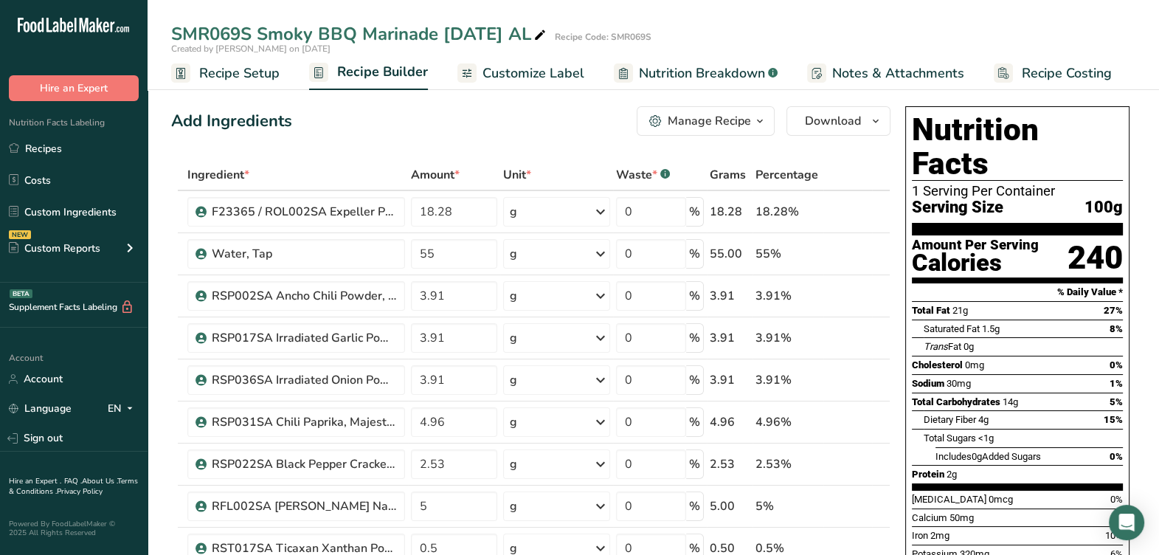
click at [747, 120] on div "Manage Recipe" at bounding box center [709, 121] width 83 height 18
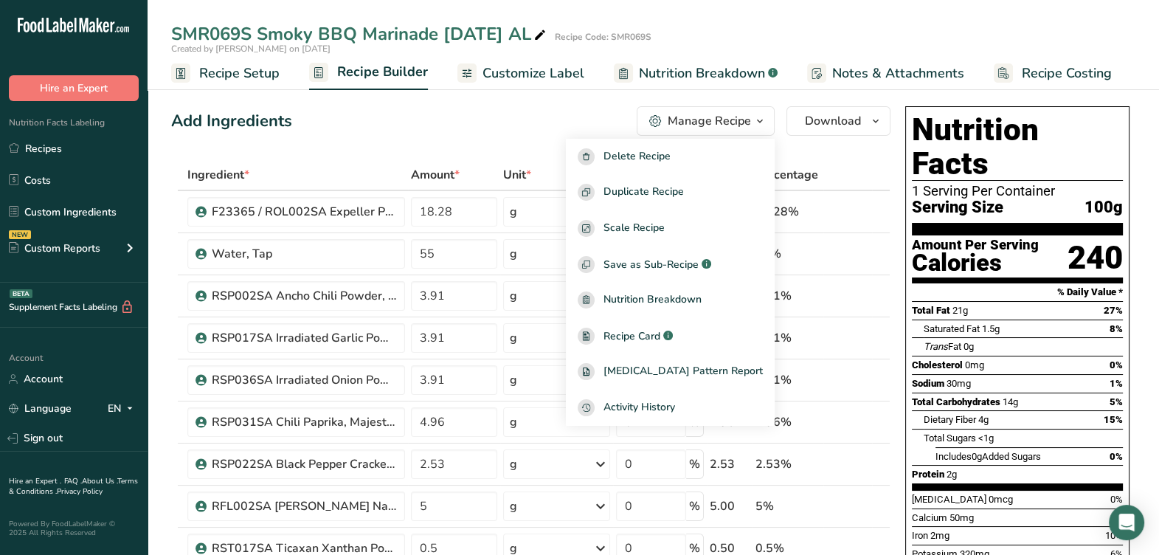
click at [500, 112] on div "Add Ingredients Manage Recipe Delete Recipe Duplicate Recipe Scale Recipe Save …" at bounding box center [530, 121] width 719 height 30
